Goal: Information Seeking & Learning: Learn about a topic

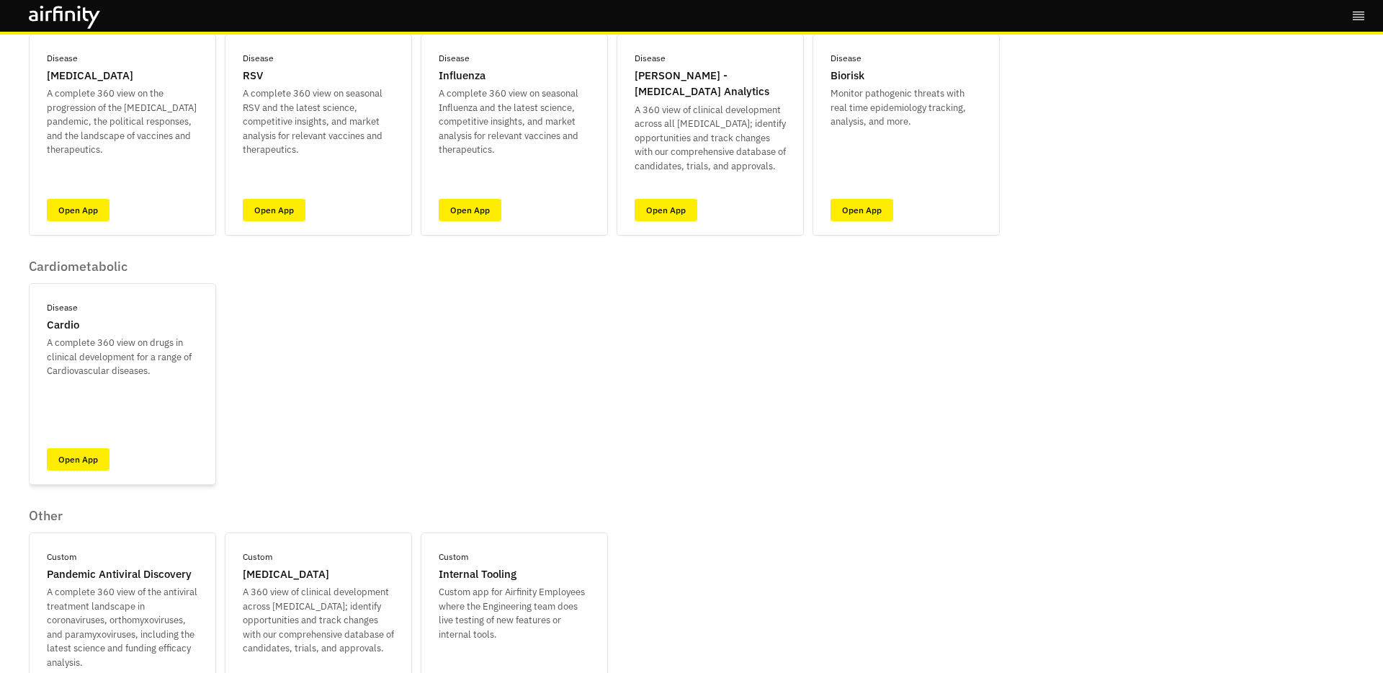
scroll to position [246, 0]
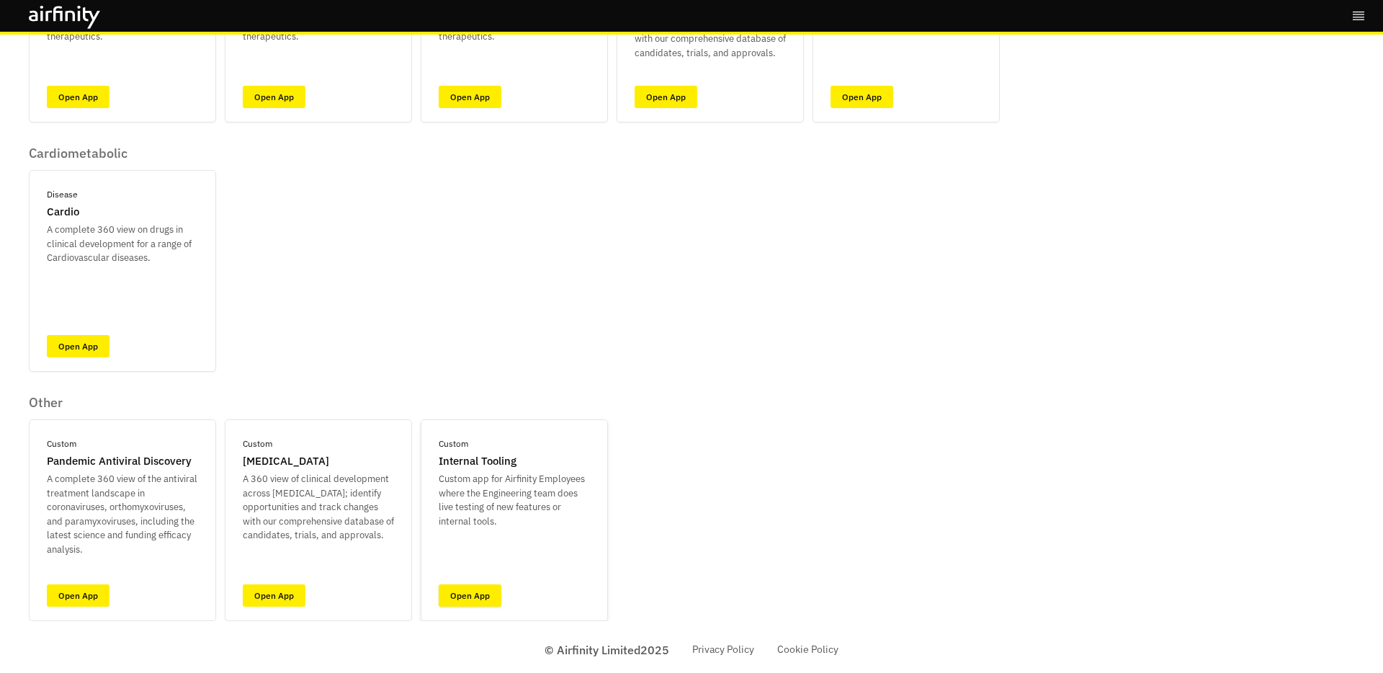
click at [479, 597] on link "Open App" at bounding box center [470, 595] width 63 height 22
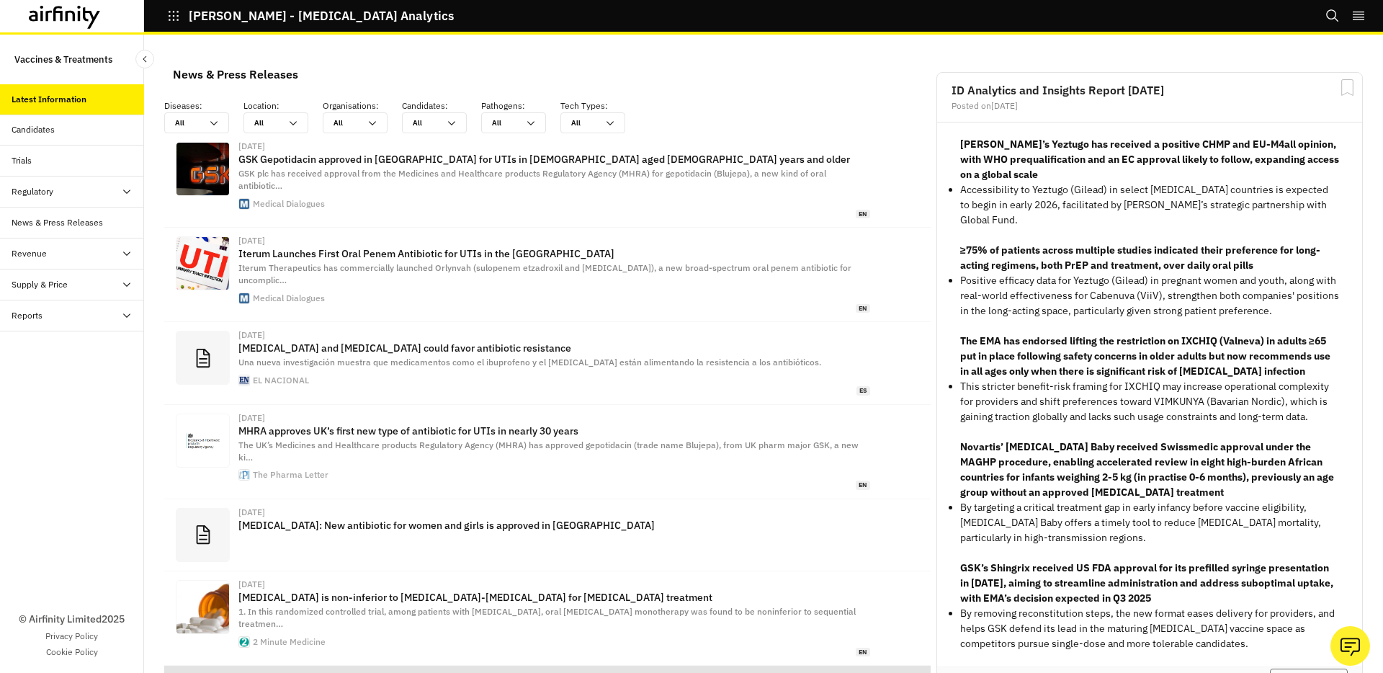
scroll to position [941, 432]
click at [169, 17] on icon "button" at bounding box center [173, 15] width 13 height 13
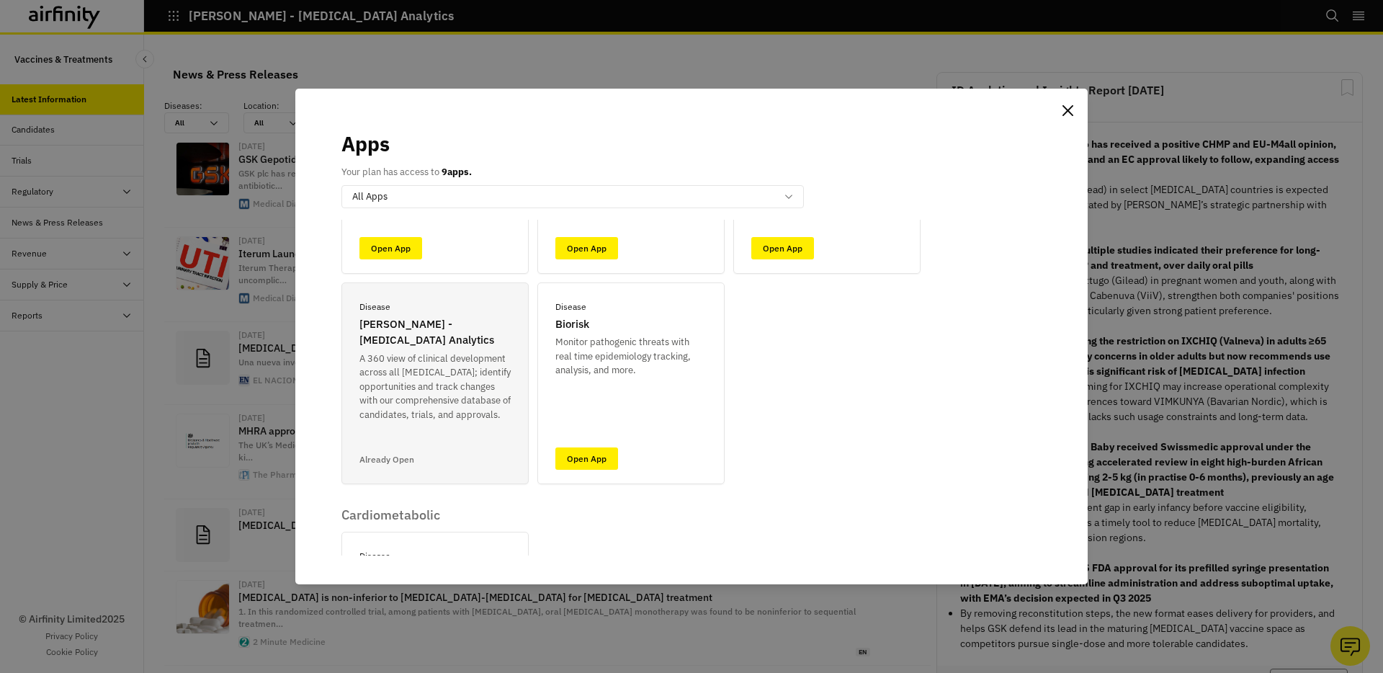
scroll to position [253, 0]
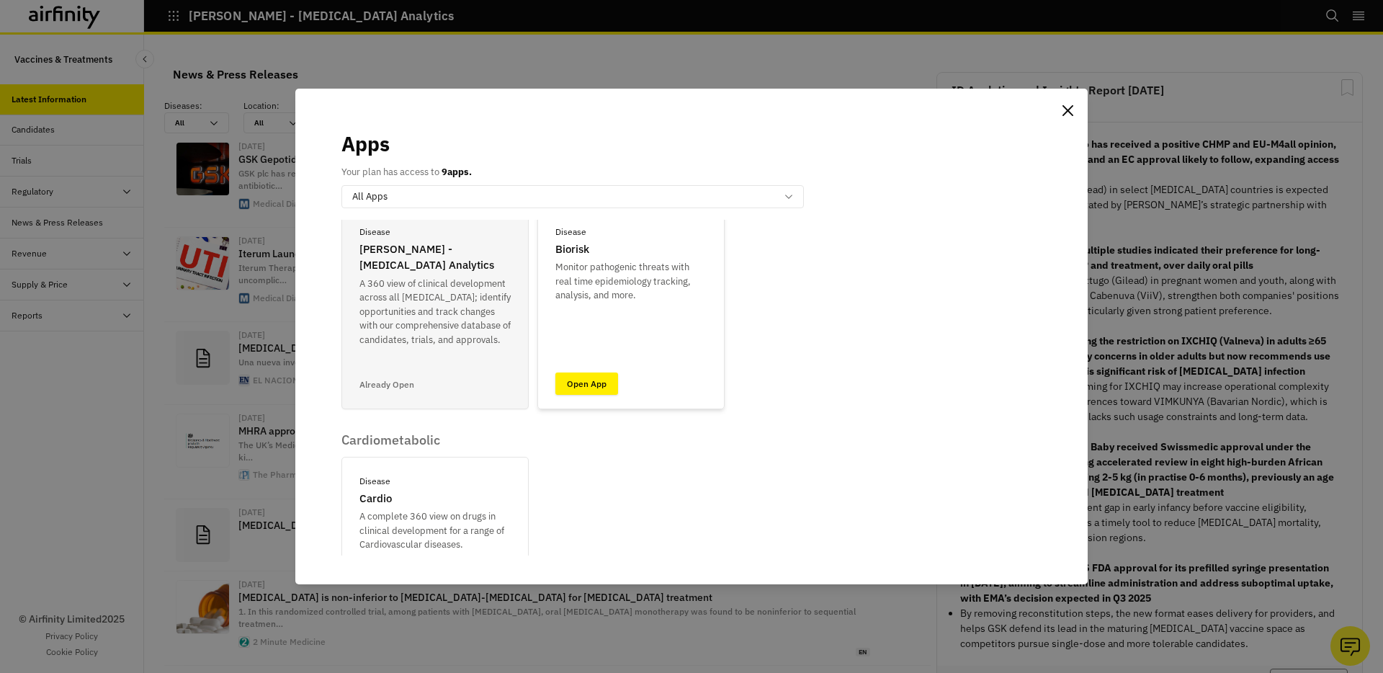
click at [589, 386] on link "Open App" at bounding box center [586, 383] width 63 height 22
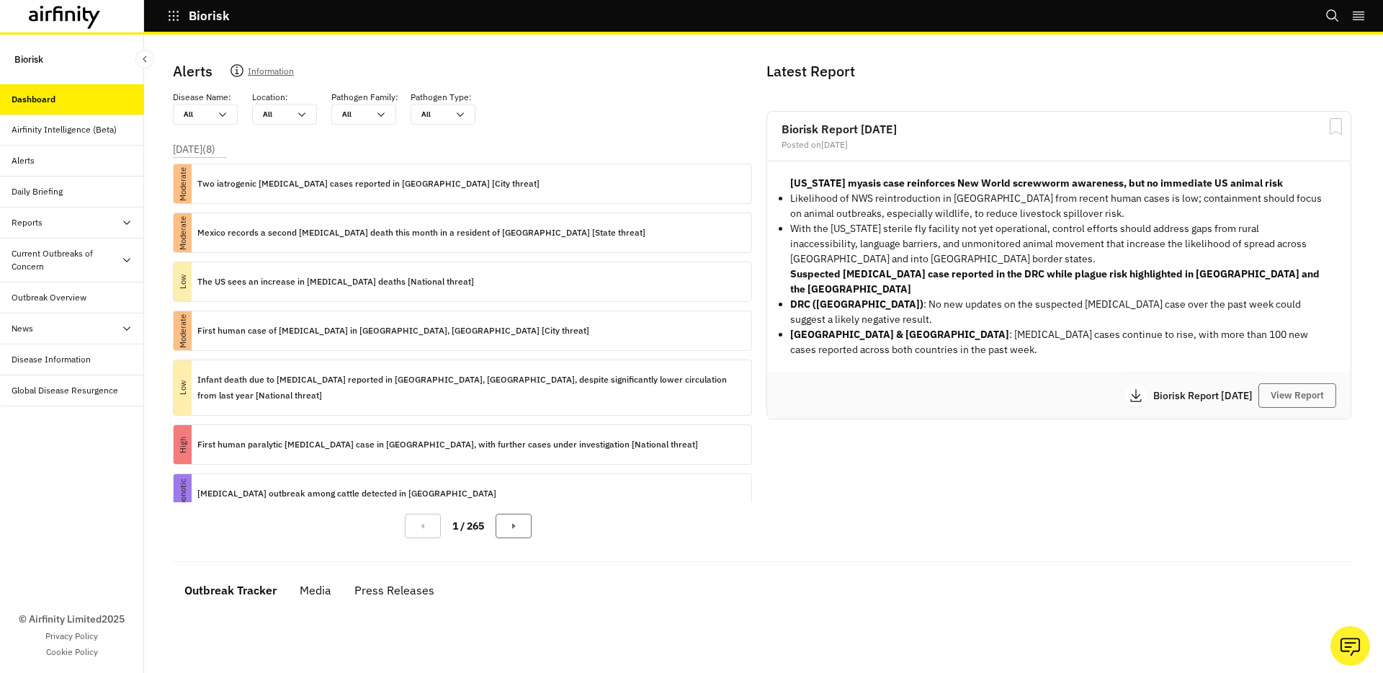
click at [96, 135] on div "Airfinity Intelligence (Beta)" at bounding box center [64, 129] width 105 height 13
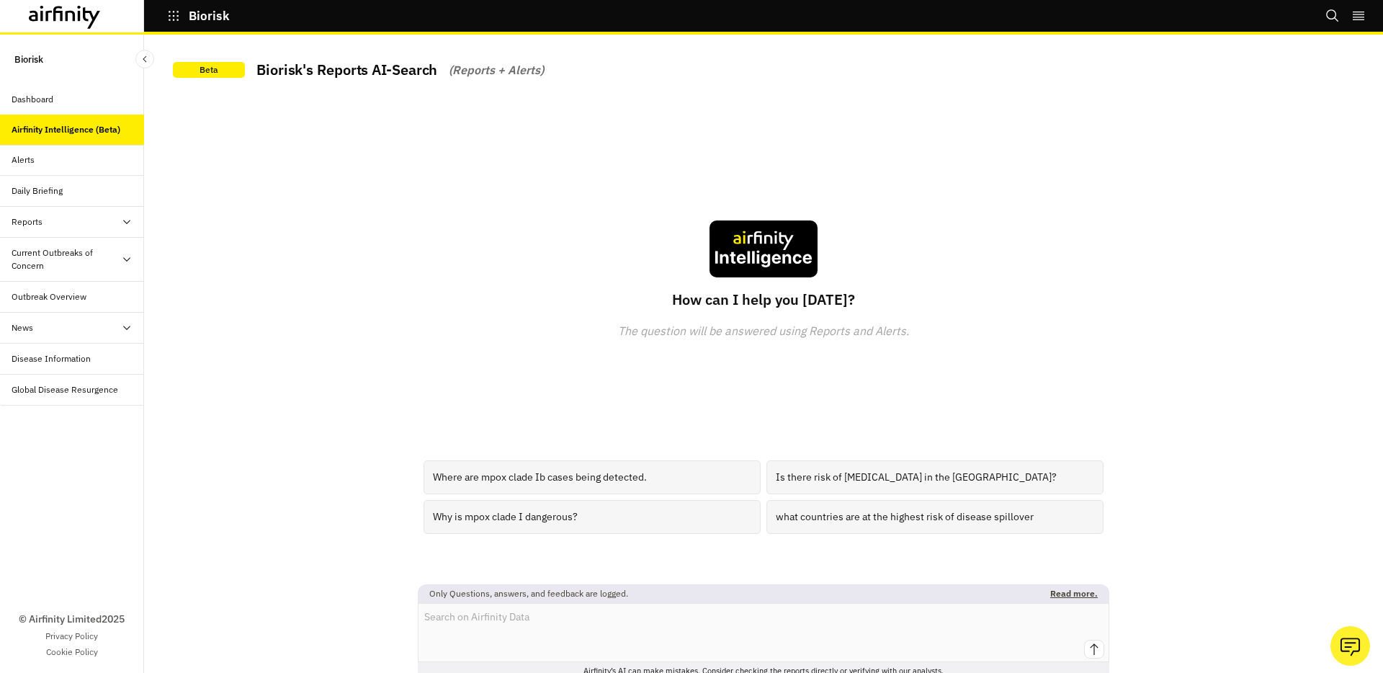
click at [79, 168] on div "Alerts" at bounding box center [72, 160] width 144 height 31
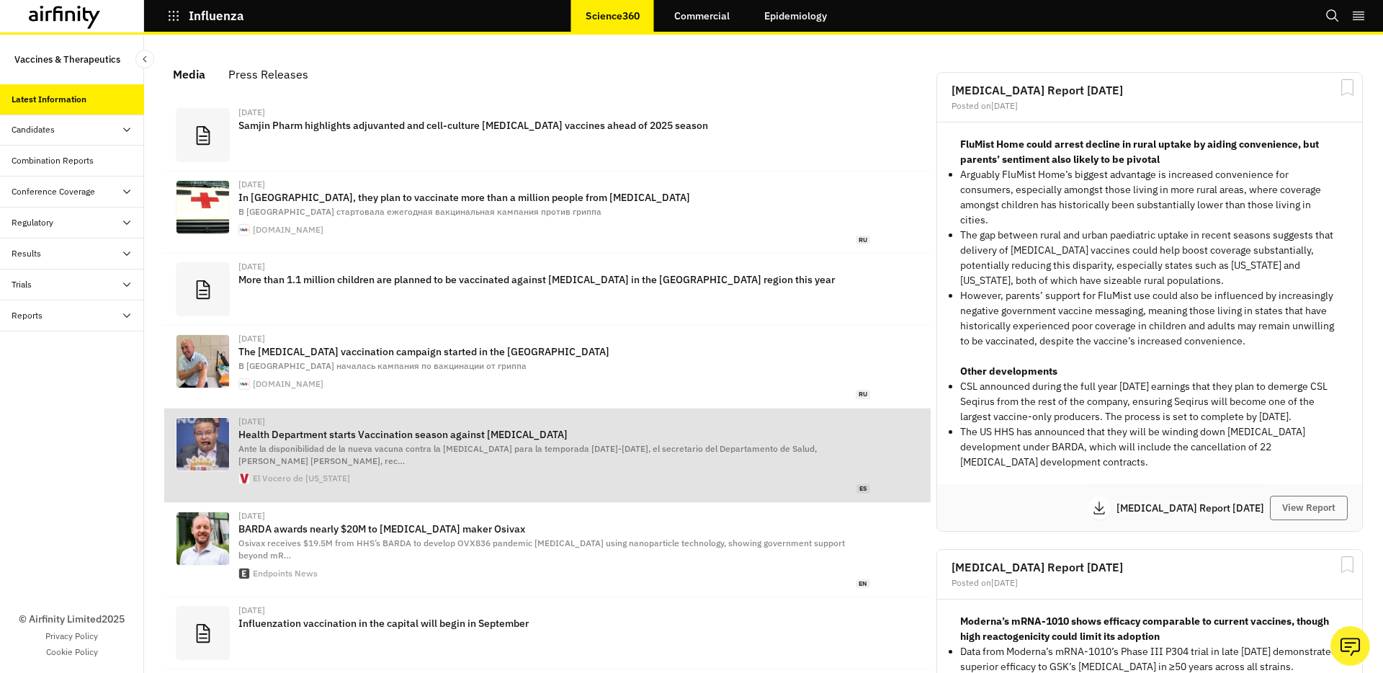
scroll to position [887, 432]
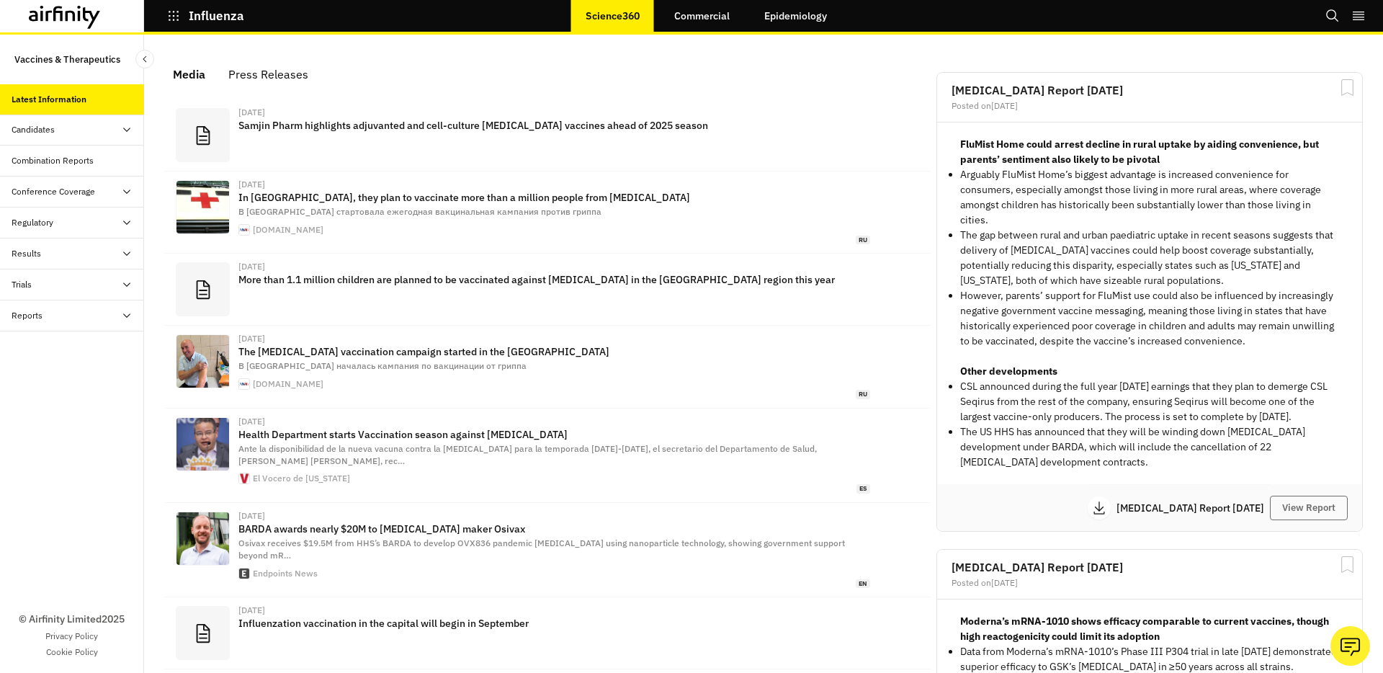
click at [773, 9] on link "Epidemiology" at bounding box center [795, 16] width 91 height 35
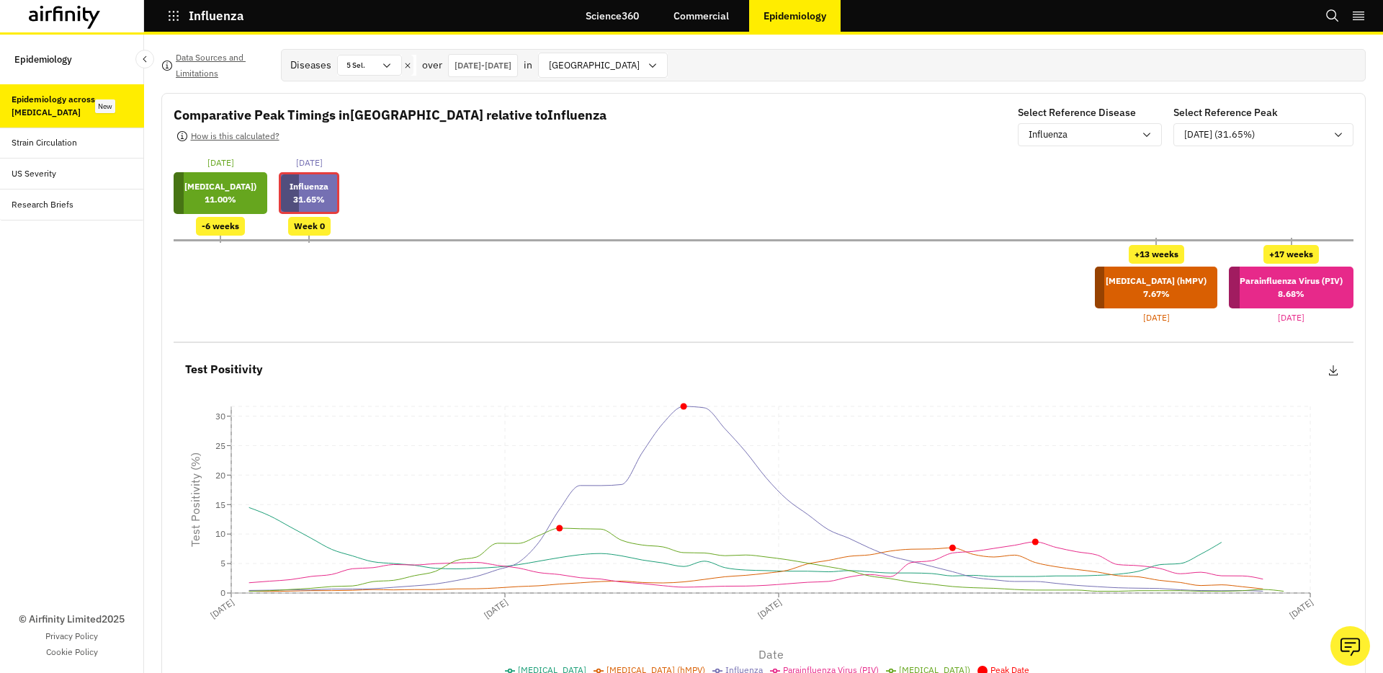
click at [177, 16] on icon "button" at bounding box center [173, 15] width 13 height 13
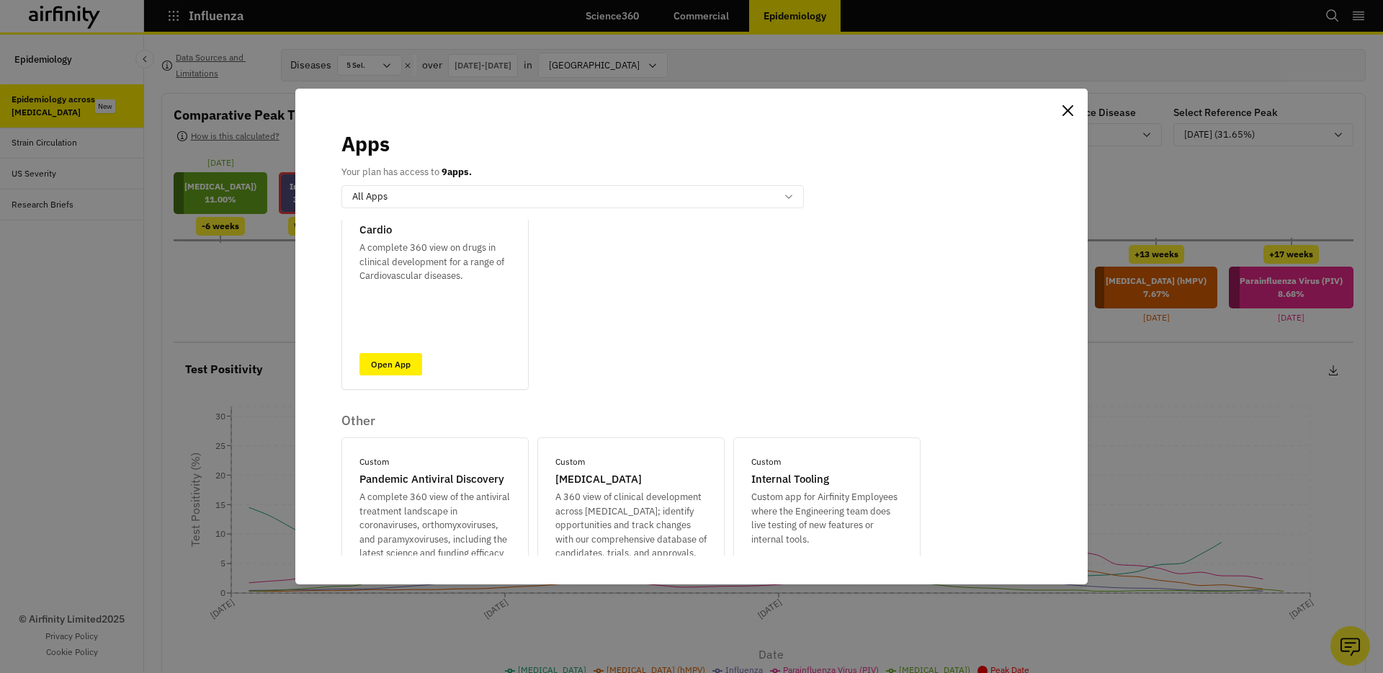
scroll to position [523, 0]
click at [385, 359] on link "Open App" at bounding box center [390, 363] width 63 height 22
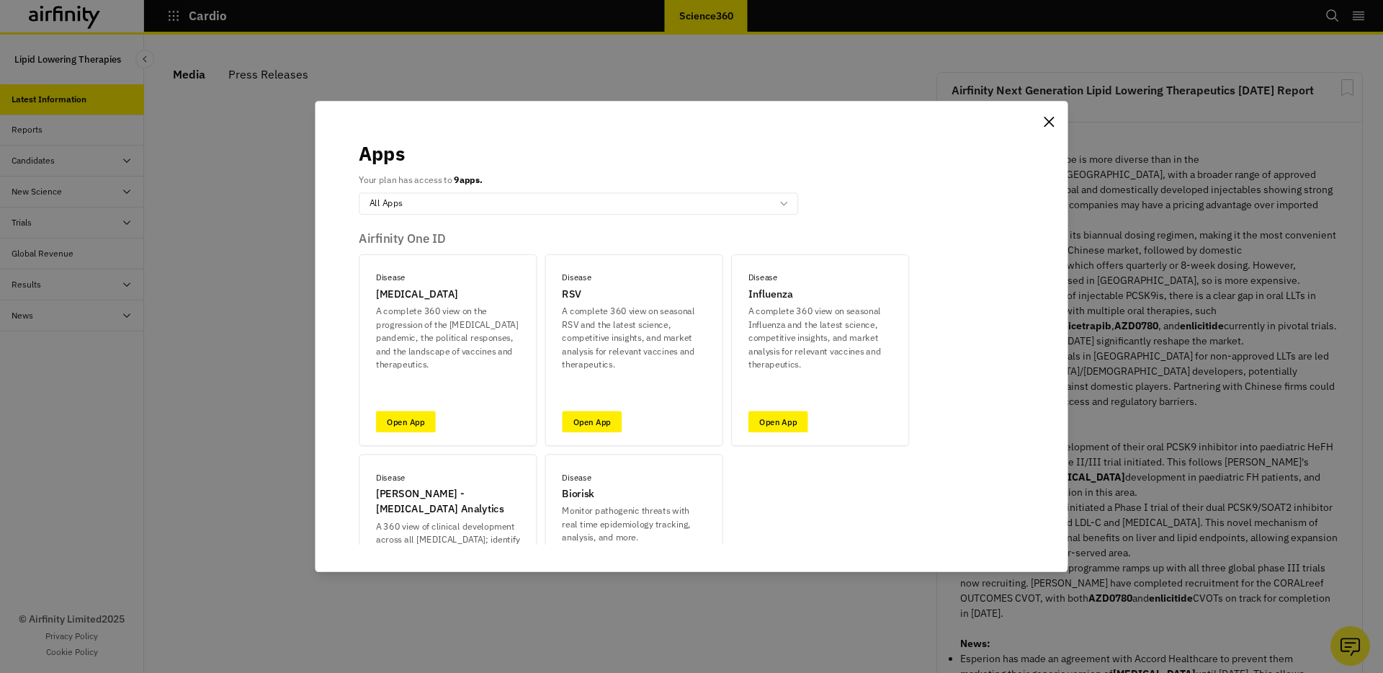
scroll to position [907, 432]
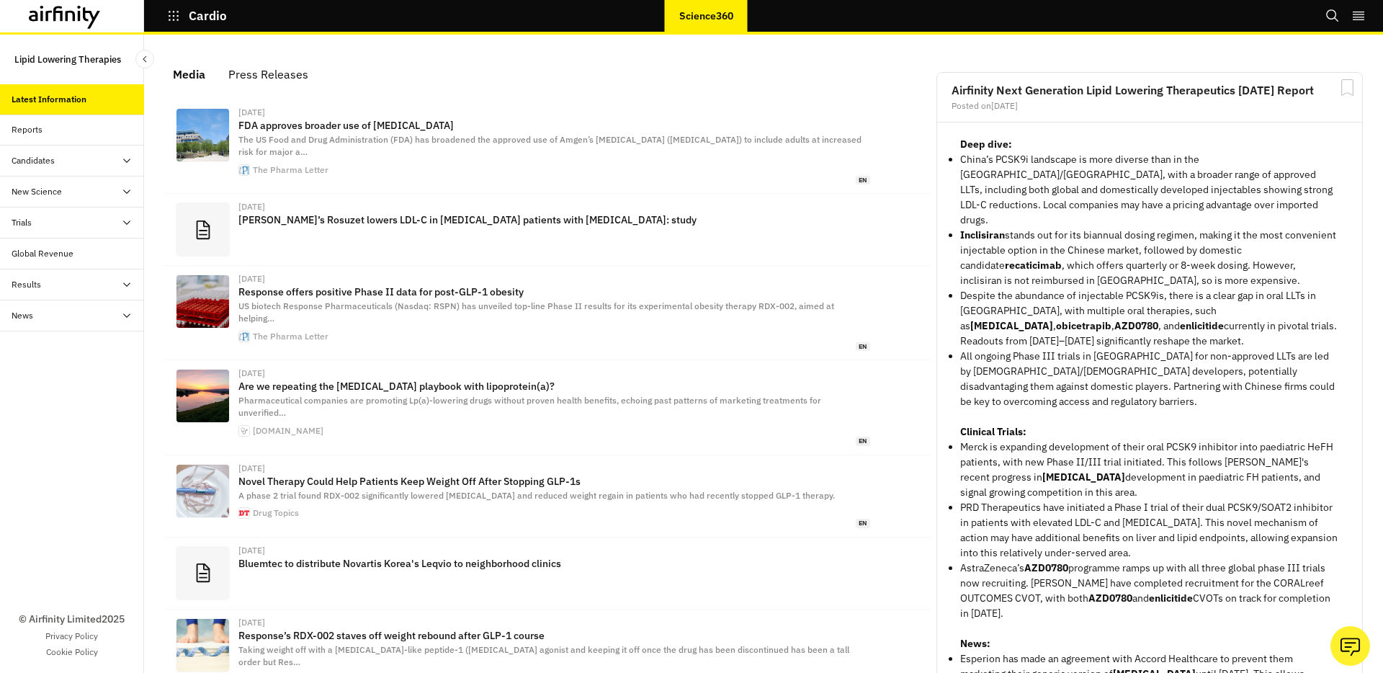
click at [87, 59] on p "Lipid Lowering Therapies" at bounding box center [67, 59] width 107 height 27
click at [140, 60] on icon "Close Sidebar" at bounding box center [145, 59] width 10 height 10
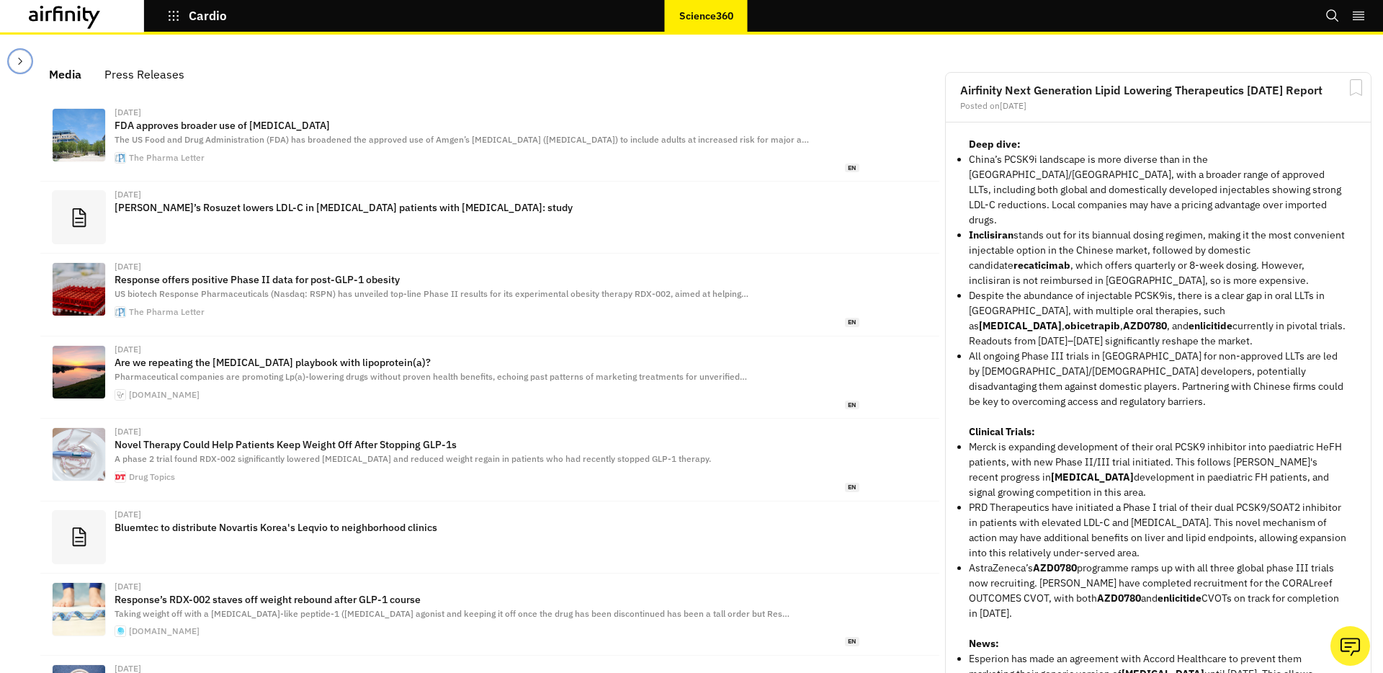
click at [29, 63] on button "Close Sidebar" at bounding box center [20, 61] width 23 height 23
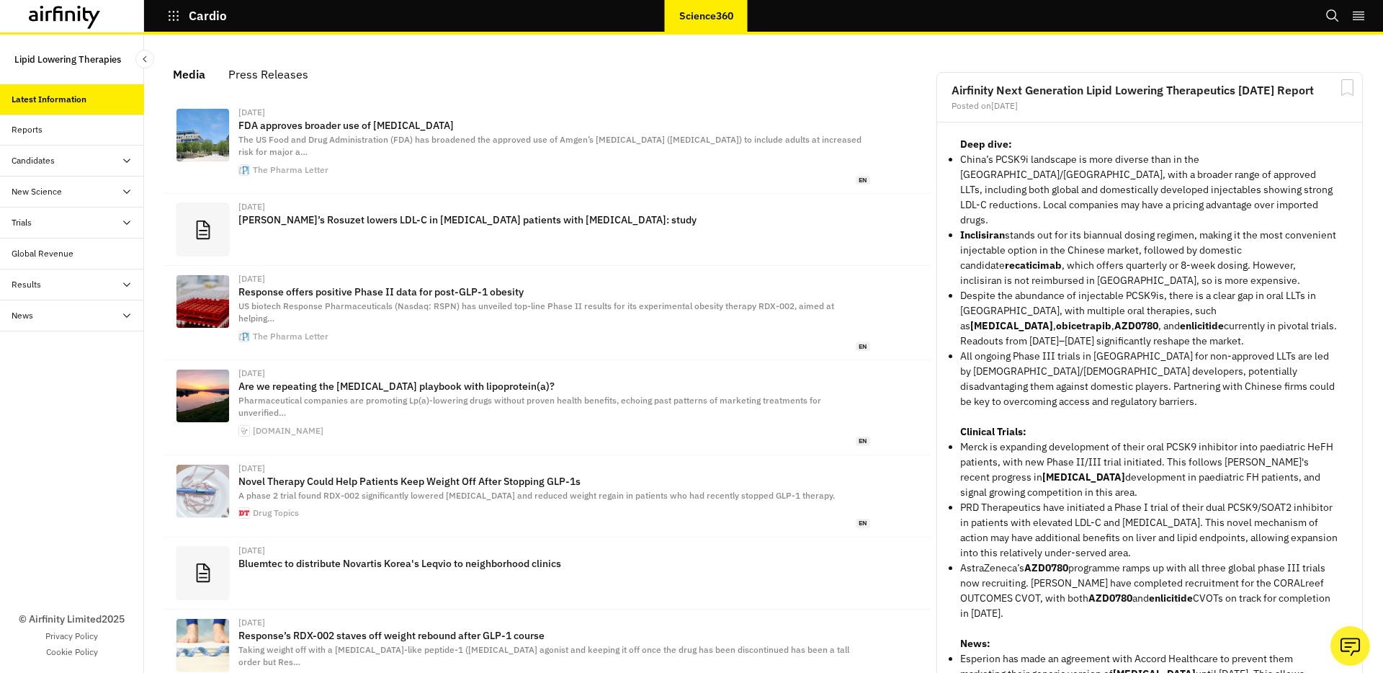
click at [95, 58] on p "Lipid Lowering Therapies" at bounding box center [67, 59] width 107 height 27
click at [58, 256] on div "Global Revenue" at bounding box center [43, 253] width 62 height 13
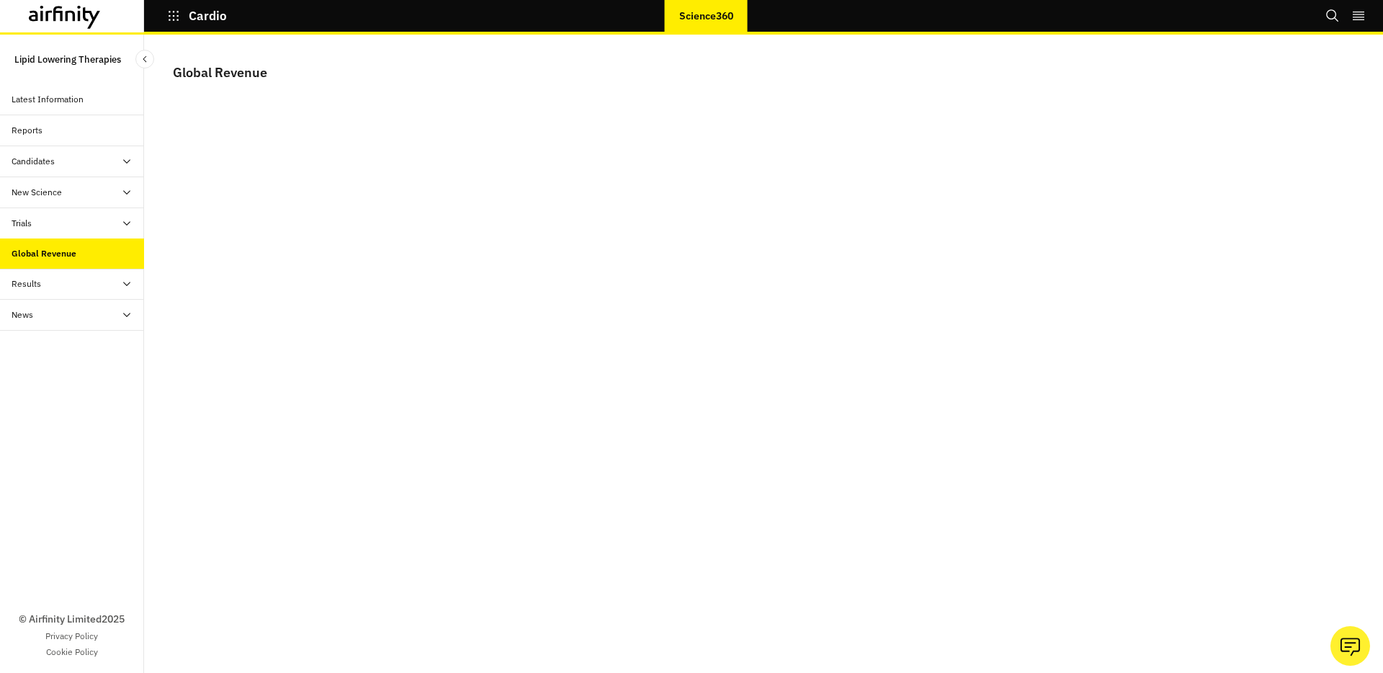
click at [71, 107] on div "Latest Information" at bounding box center [72, 99] width 144 height 31
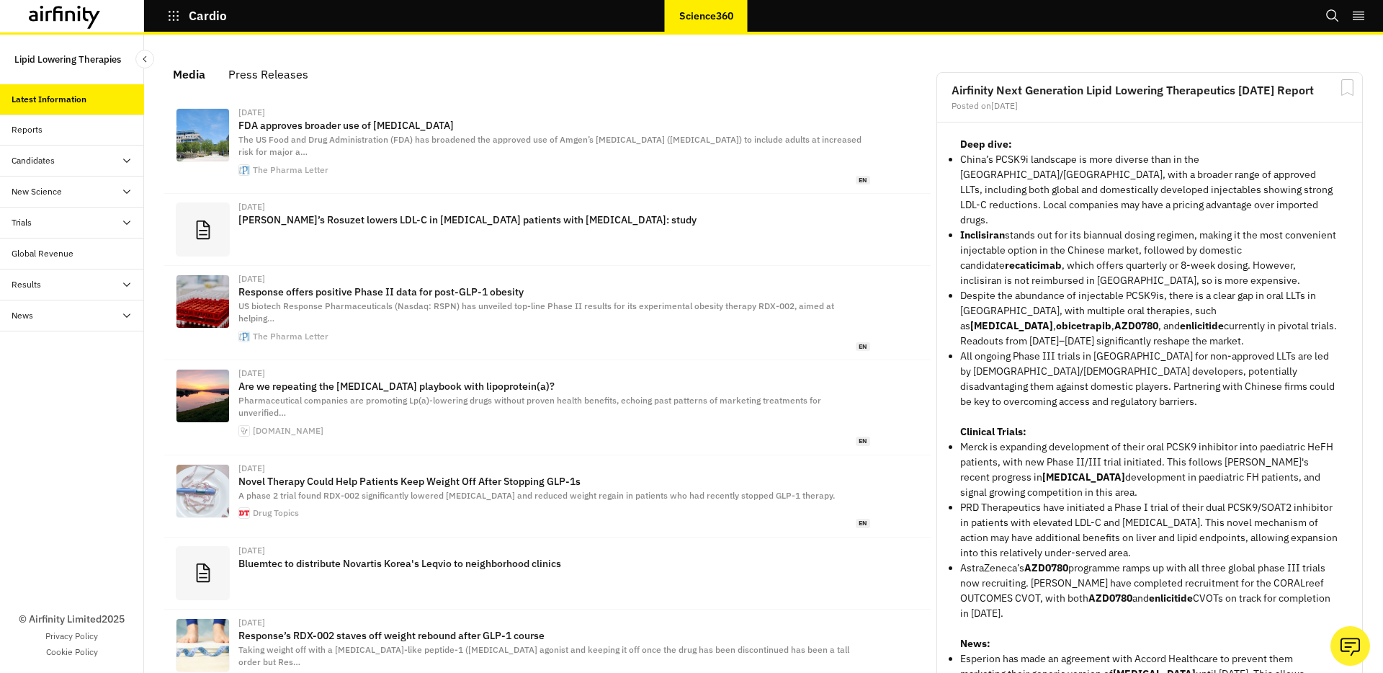
scroll to position [907, 432]
click at [158, 14] on div "Cardio" at bounding box center [216, 16] width 144 height 24
click at [167, 14] on icon "button" at bounding box center [173, 15] width 13 height 13
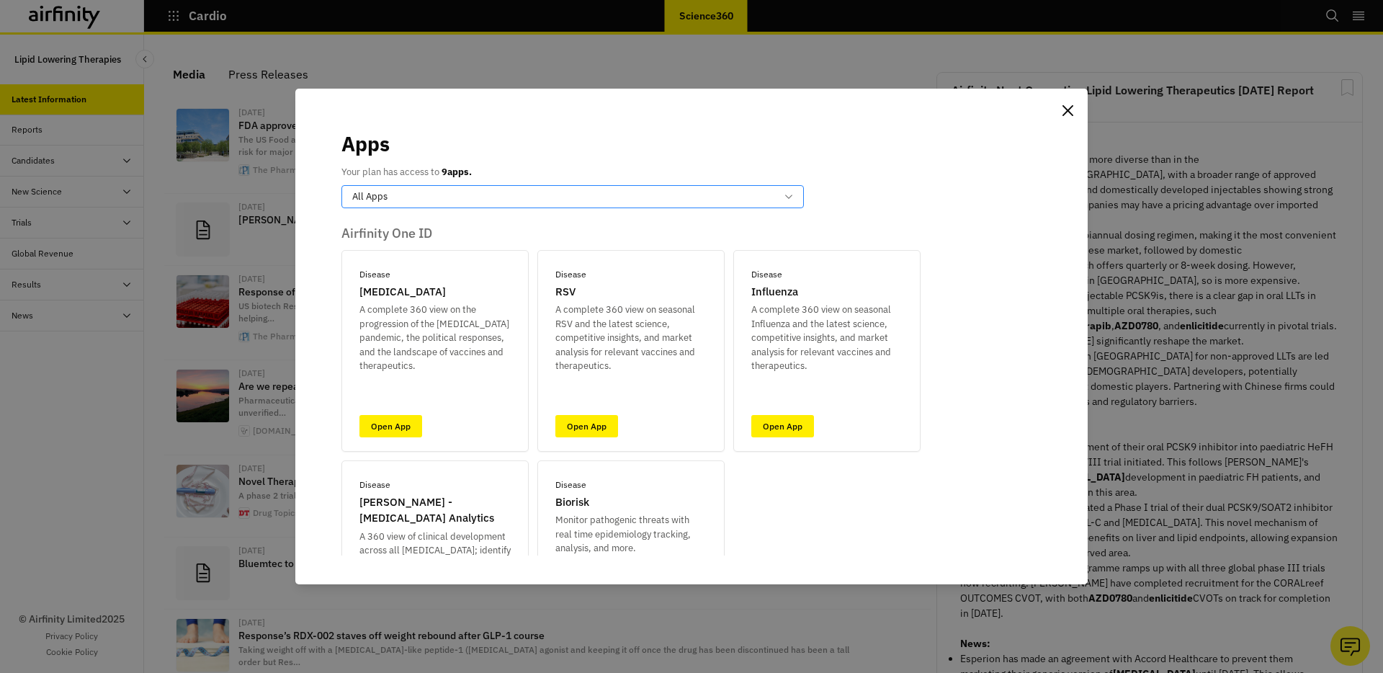
click at [469, 191] on div "All Apps" at bounding box center [564, 196] width 424 height 14
click at [395, 266] on div "Disease" at bounding box center [413, 259] width 121 height 15
click at [406, 196] on div "Disease" at bounding box center [564, 196] width 424 height 14
click at [398, 233] on div "All Apps" at bounding box center [413, 232] width 121 height 15
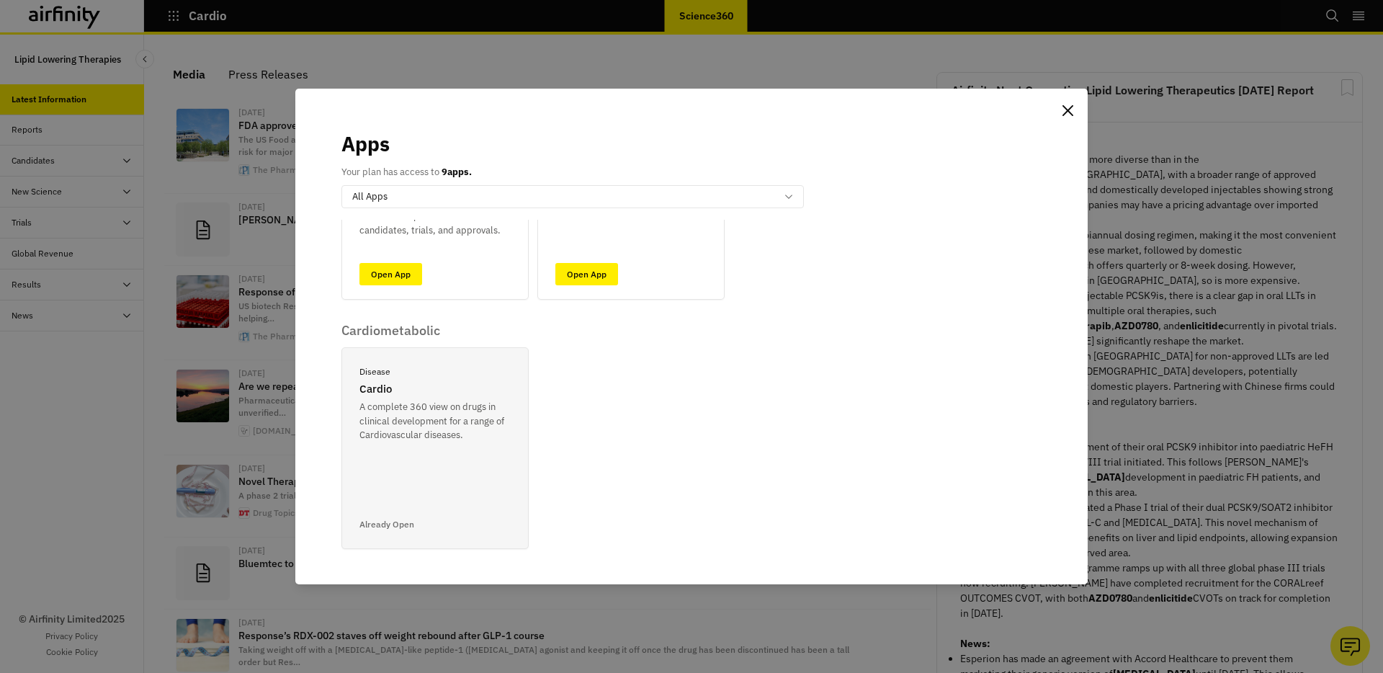
scroll to position [610, 0]
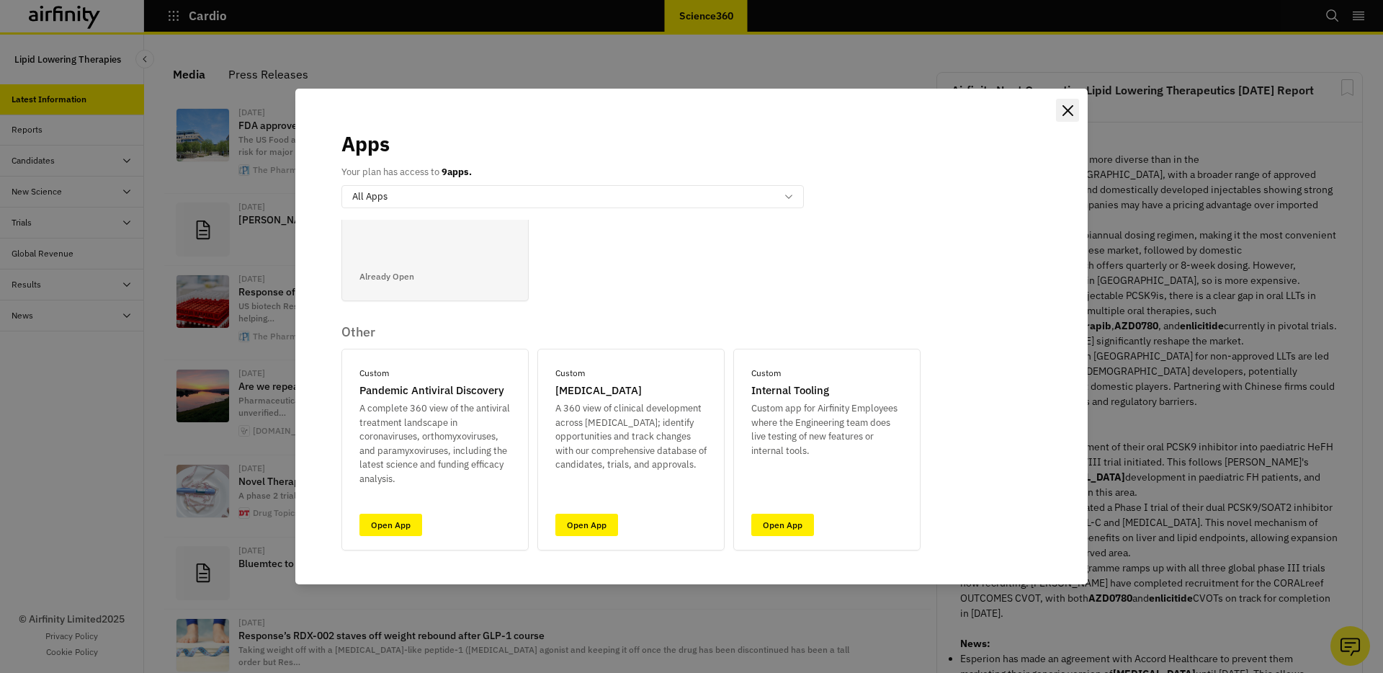
click at [1068, 110] on icon "Close" at bounding box center [1067, 109] width 11 height 11
